Goal: Navigation & Orientation: Find specific page/section

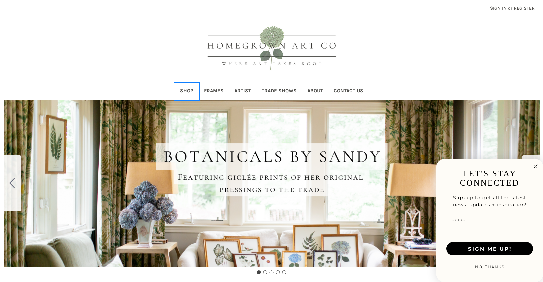
click at [189, 88] on link "Shop" at bounding box center [187, 91] width 24 height 16
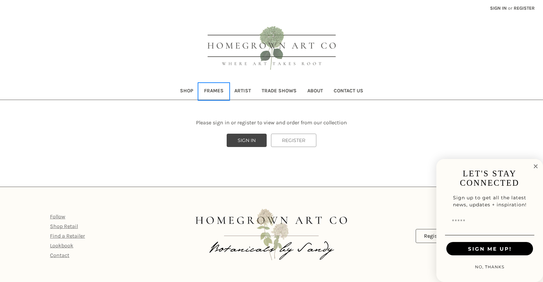
click at [220, 88] on link "Frames" at bounding box center [214, 91] width 30 height 16
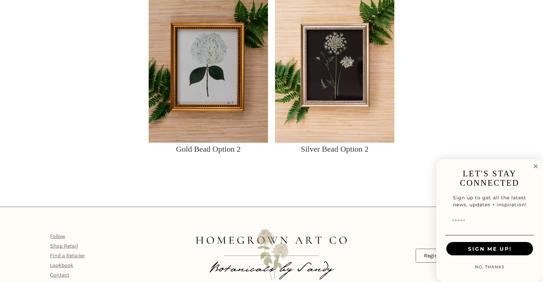
scroll to position [931, 0]
